Goal: Find specific page/section: Find specific page/section

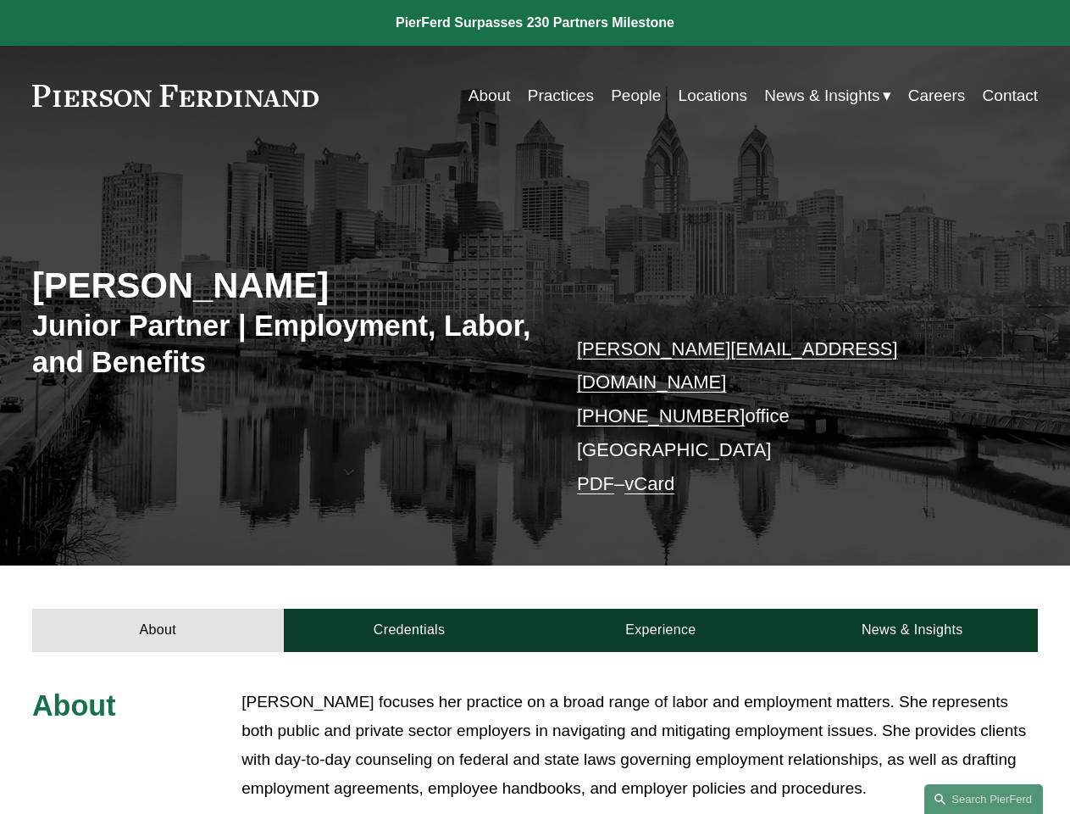
click at [640, 813] on span "Read More" at bounding box center [645, 825] width 785 height 19
click at [984, 798] on link "Search this site" at bounding box center [984, 799] width 119 height 30
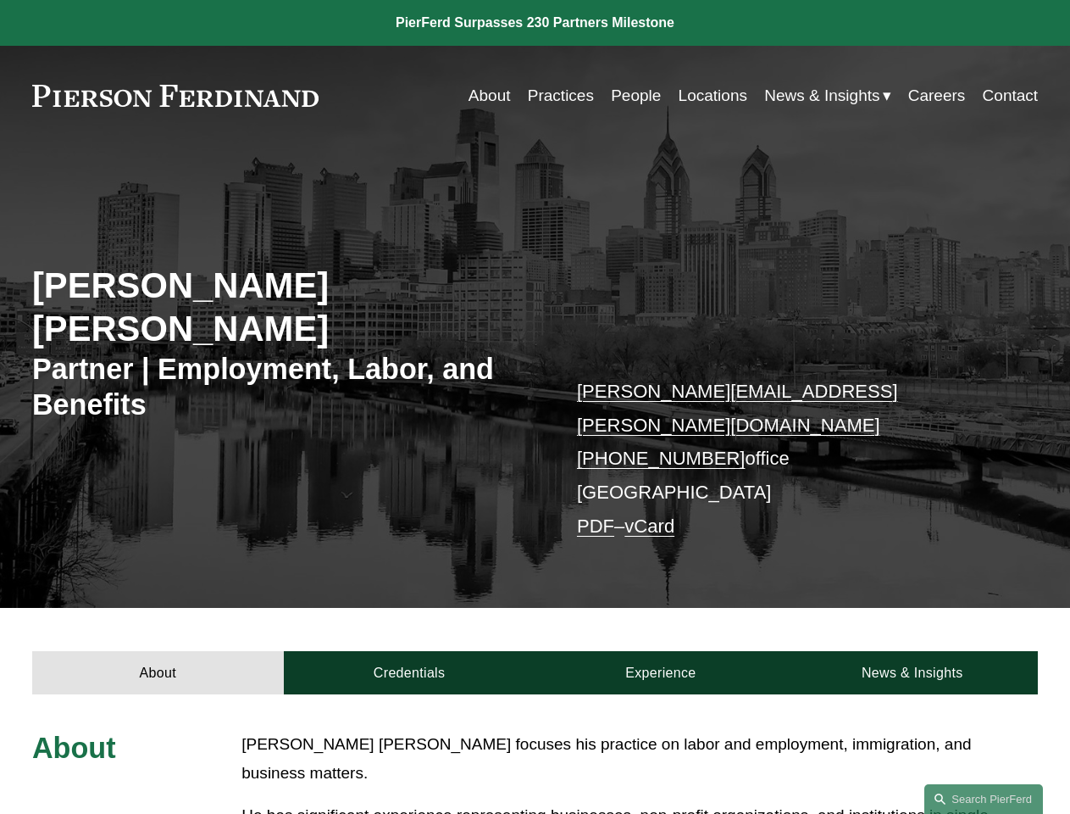
click at [984, 798] on link "Search this site" at bounding box center [984, 799] width 119 height 30
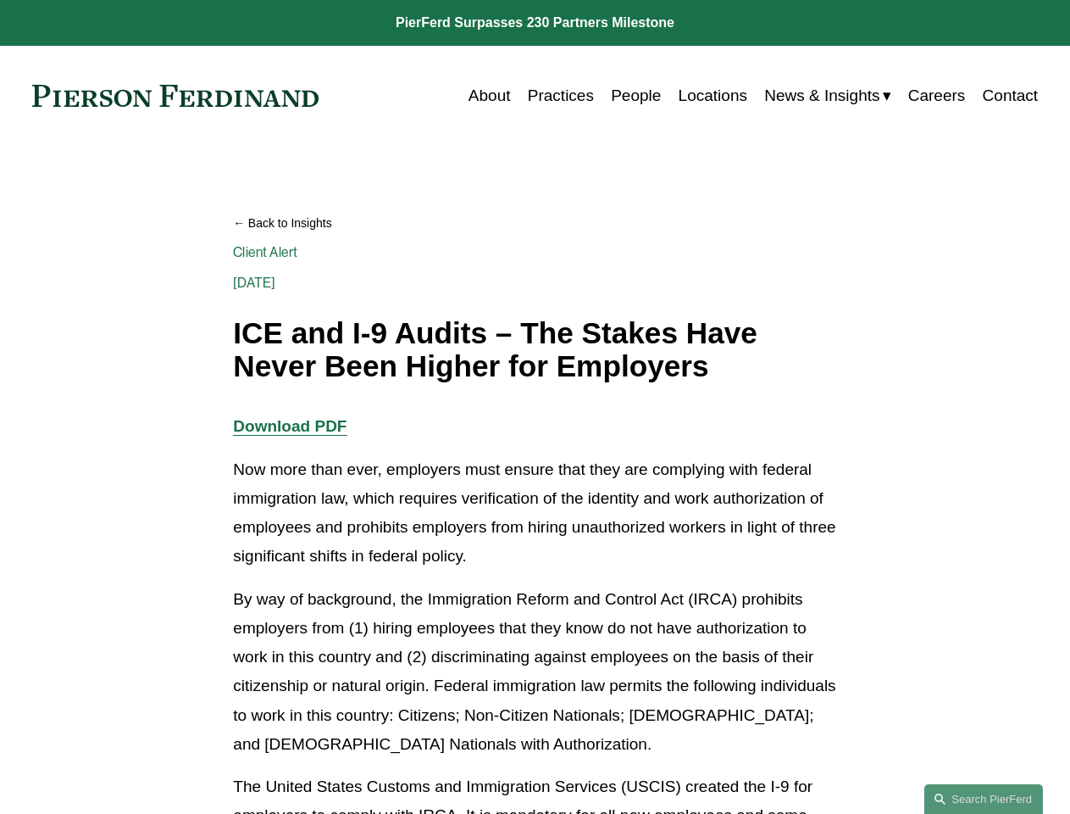
click at [984, 798] on link "Search this site" at bounding box center [984, 799] width 119 height 30
